Goal: Transaction & Acquisition: Purchase product/service

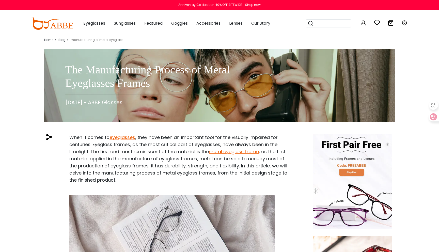
click at [229, 31] on button "Later" at bounding box center [230, 32] width 23 height 13
click at [55, 24] on img at bounding box center [53, 23] width 42 height 13
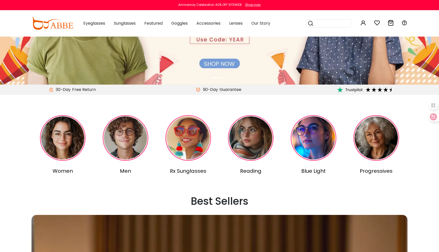
scroll to position [89, 0]
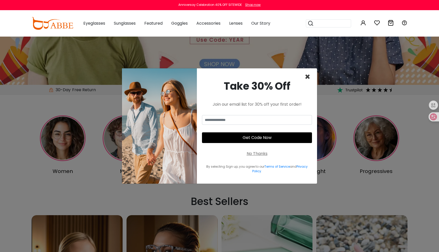
click at [309, 77] on span "×" at bounding box center [308, 76] width 6 height 13
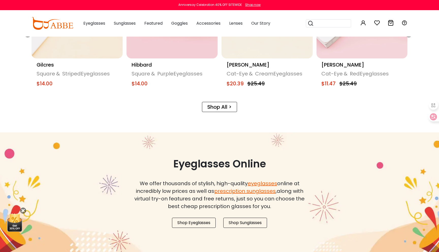
scroll to position [331, 0]
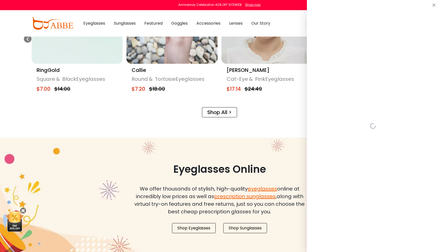
click at [253, 115] on div "Shop All >" at bounding box center [220, 109] width 376 height 18
click at [244, 66] on div "[PERSON_NAME]" at bounding box center [267, 70] width 81 height 8
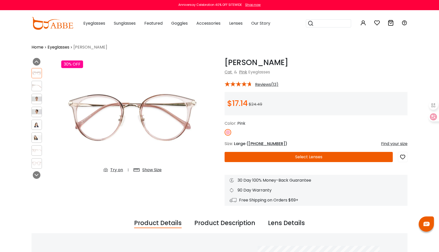
click at [259, 142] on span "[PHONE_NUMBER]" at bounding box center [267, 144] width 37 height 6
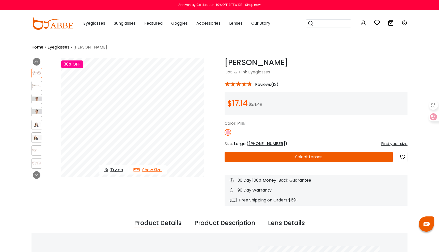
click at [273, 115] on div "$17.14 $24.49" at bounding box center [316, 103] width 183 height 23
click at [225, 132] on img at bounding box center [228, 132] width 7 height 7
click at [268, 160] on button "Select Lenses" at bounding box center [309, 157] width 168 height 10
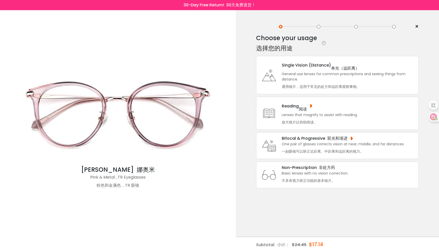
click at [312, 65] on div "Single Vision (Distance) 单光（远距离）" at bounding box center [349, 65] width 134 height 13
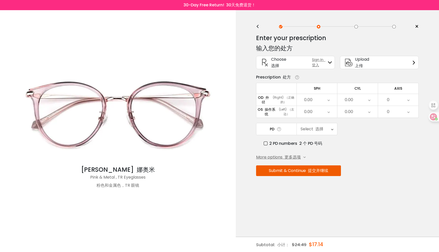
click at [257, 25] on div "<" at bounding box center [260, 27] width 8 height 4
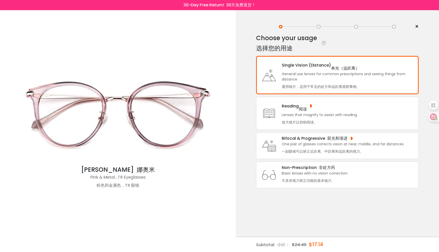
click at [294, 108] on div "Reading 阅读" at bounding box center [320, 106] width 76 height 13
